Goal: Task Accomplishment & Management: Manage account settings

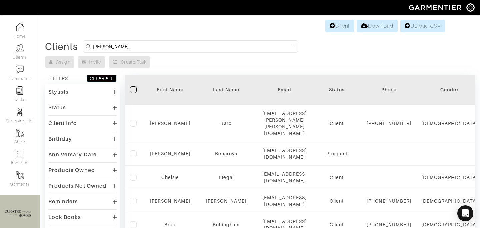
type input "[PERSON_NAME]"
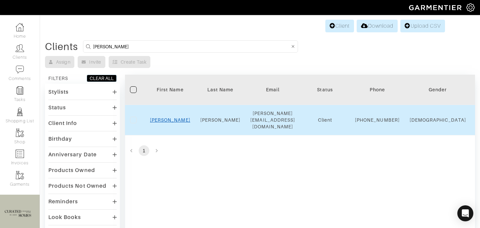
click at [168, 120] on link "[PERSON_NAME]" at bounding box center [170, 119] width 40 height 5
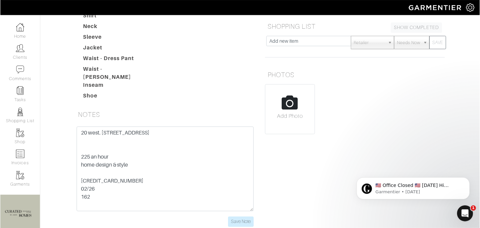
scroll to position [122, 0]
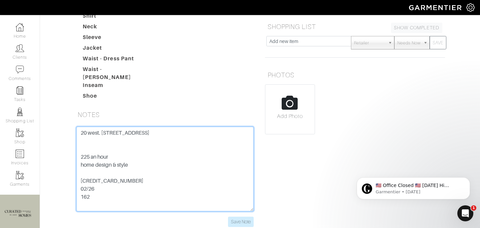
click at [118, 177] on textarea "20 west. [STREET_ADDRESS] 225 an hour home design & style [CREDIT_CARD_NUMBER] …" at bounding box center [164, 169] width 177 height 85
click at [91, 183] on textarea "20 west. 64th street 9O 225 an hour home design & style 5424 1812 3042 3563 02/…" at bounding box center [164, 169] width 177 height 85
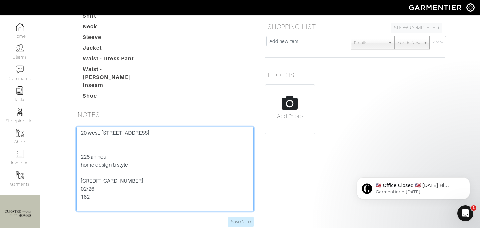
click at [91, 183] on textarea "20 west. 64th street 9O 225 an hour home design & style 5424 1812 3042 3563 02/…" at bounding box center [164, 169] width 177 height 85
click at [106, 177] on textarea "20 west. 64th street 9O 225 an hour home design & style 5424 1812 3042 3563 02/…" at bounding box center [164, 169] width 177 height 85
click at [116, 129] on textarea "20 west. 64th street 9O 225 an hour home design & style 5424 1812 3042 3563 02/…" at bounding box center [164, 169] width 177 height 85
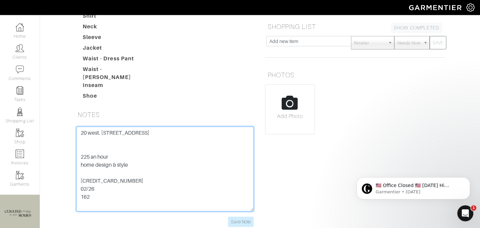
click at [116, 128] on textarea "20 west. 64th street 9O 225 an hour home design & style 5424 1812 3042 3563 02/…" at bounding box center [164, 169] width 177 height 85
click at [190, 146] on textarea "20 west. 64th street 9O 225 an hour home design & style 5424 1812 3042 3563 02/…" at bounding box center [164, 169] width 177 height 85
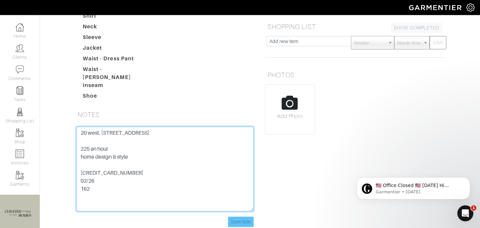
type textarea "20 west. 64th street 9O 10023 225 an hour home design & style 5424 1812 3042 35…"
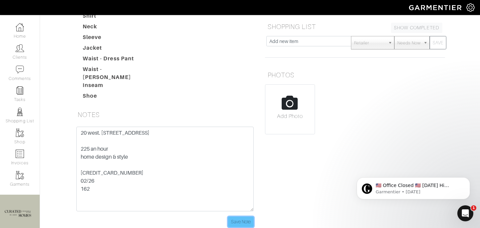
click at [239, 217] on input "Save Note" at bounding box center [241, 222] width 26 height 10
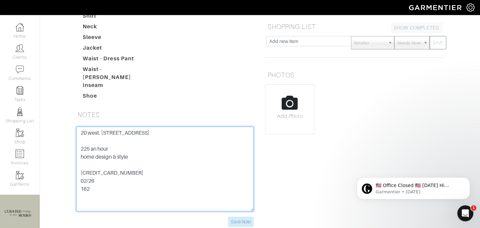
click at [115, 171] on textarea "20 west. 64th street 9O 225 an hour home design & style 5424 1812 3042 3563 02/…" at bounding box center [164, 169] width 177 height 85
click at [115, 172] on textarea "20 west. 64th street 9O 225 an hour home design & style 5424 1812 3042 3563 02/…" at bounding box center [164, 169] width 177 height 85
click at [115, 176] on textarea "20 west. 64th street 9O 225 an hour home design & style 5424 1812 3042 3563 02/…" at bounding box center [164, 169] width 177 height 85
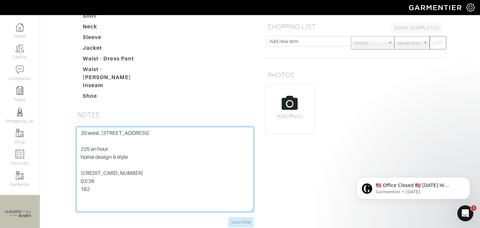
scroll to position [0, 0]
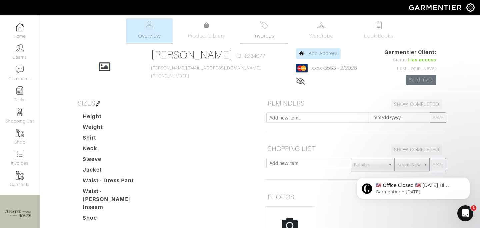
click at [259, 38] on span "Invoices" at bounding box center [263, 36] width 20 height 8
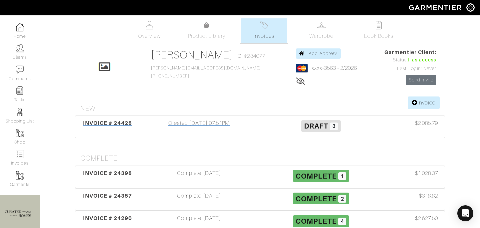
click at [227, 130] on div "Created 08/22/25 07:51PM" at bounding box center [199, 126] width 122 height 15
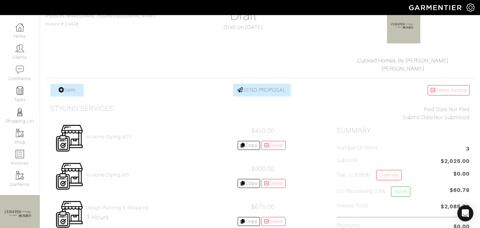
scroll to position [78, 0]
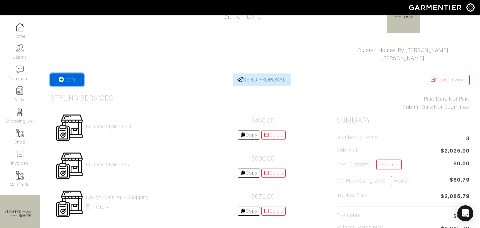
click at [70, 79] on link "Item" at bounding box center [66, 79] width 33 height 13
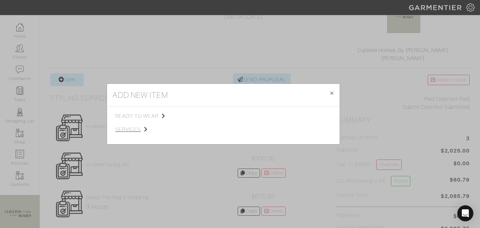
click at [142, 129] on span "services" at bounding box center [148, 129] width 67 height 8
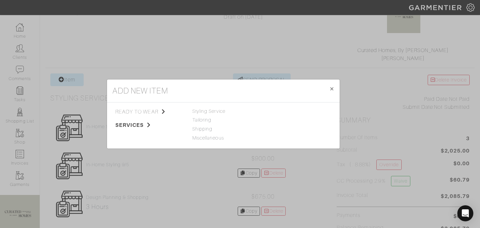
click at [201, 180] on div "add new item × Close ready to wear services Tops Bottoms Sport Coats Suiting Ou…" at bounding box center [240, 114] width 480 height 228
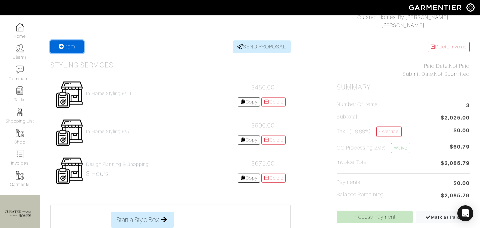
scroll to position [110, 0]
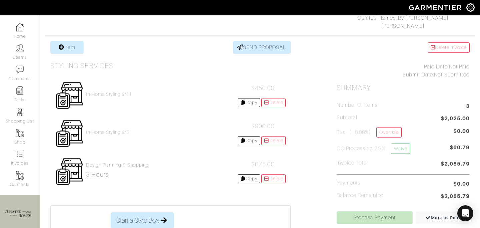
click at [144, 165] on h4 "Design Planning & Shopping" at bounding box center [117, 165] width 63 height 6
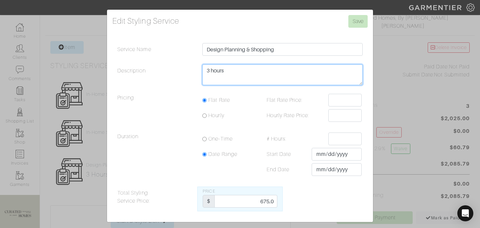
click at [210, 70] on textarea "3 hours" at bounding box center [282, 74] width 160 height 21
type textarea "3.5 hours"
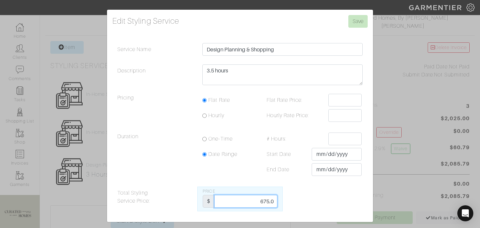
click at [261, 198] on input "675.0" at bounding box center [245, 201] width 63 height 13
type input "800"
click at [357, 23] on input "Save" at bounding box center [357, 21] width 19 height 13
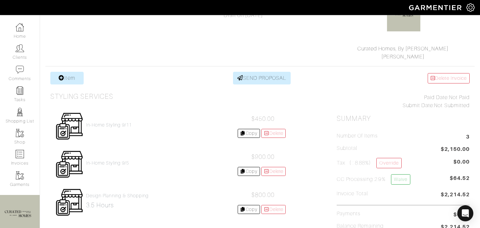
scroll to position [83, 0]
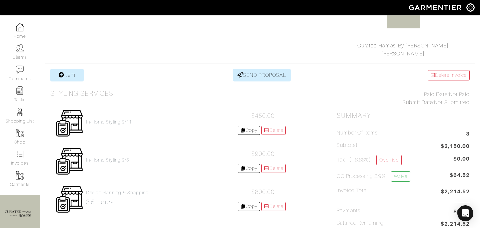
click at [449, 145] on span "$2,150.00" at bounding box center [454, 146] width 29 height 9
copy ul "$2,150.00"
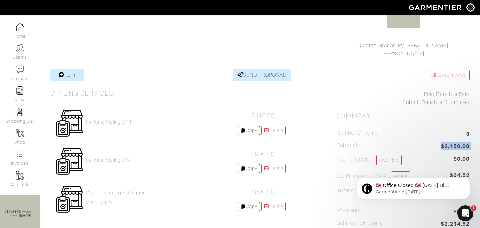
scroll to position [0, 0]
